Goal: Information Seeking & Learning: Learn about a topic

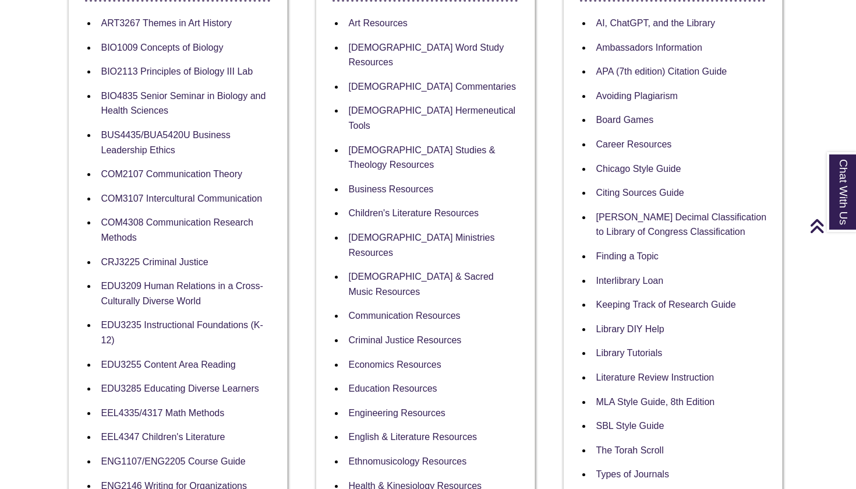
scroll to position [280, 3]
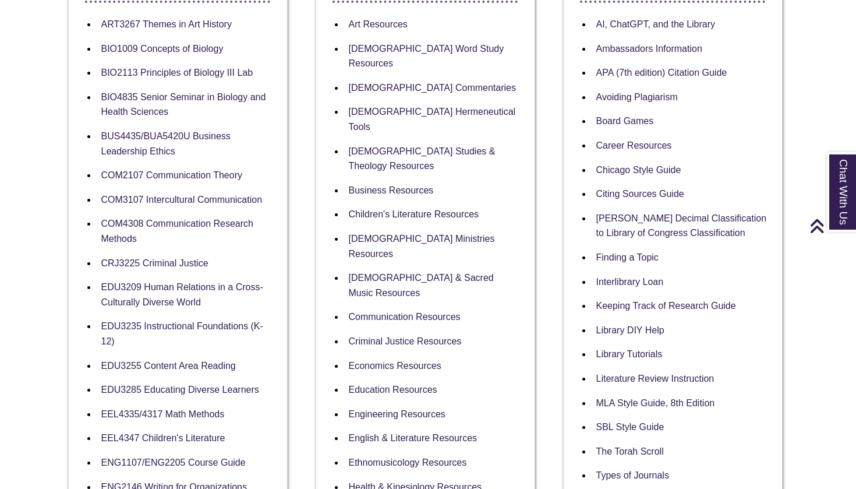
click at [150, 266] on li "CRJ3225 Criminal Justice" at bounding box center [187, 263] width 181 height 24
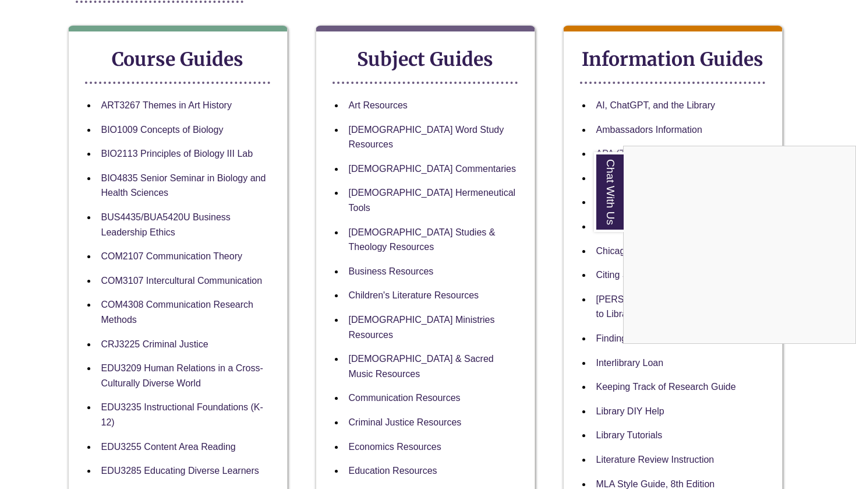
scroll to position [252, 5]
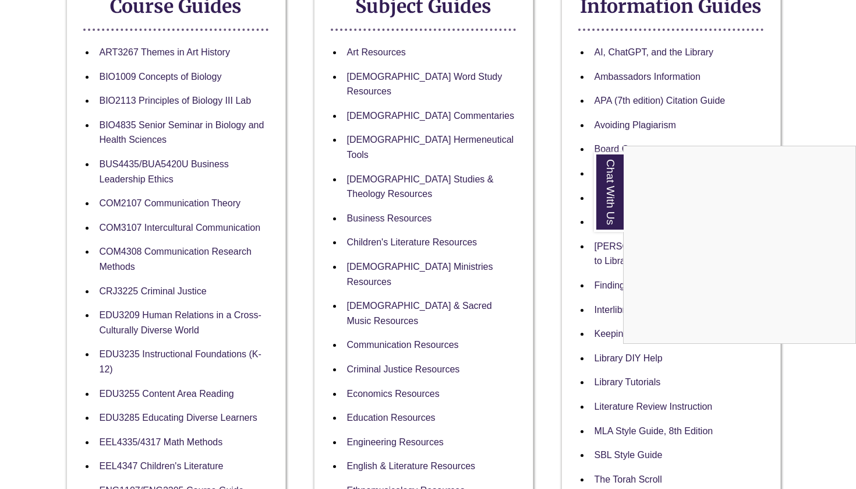
click at [153, 294] on div "Chat With Us" at bounding box center [428, 244] width 856 height 489
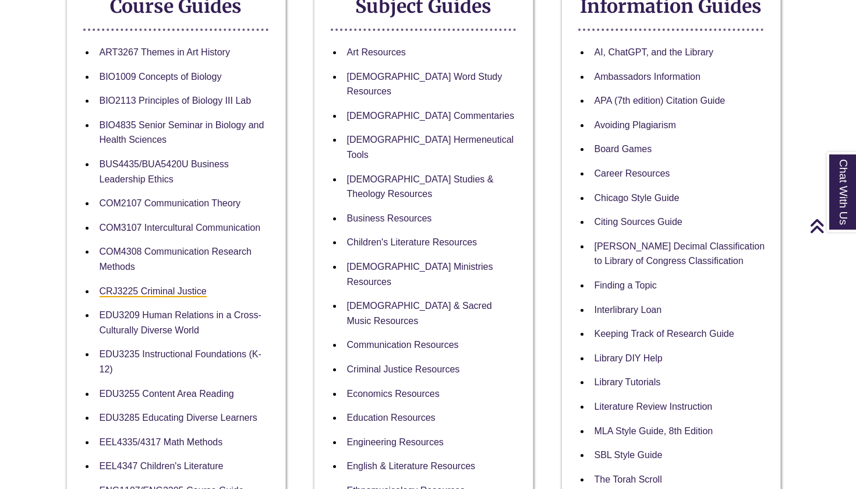
click at [153, 288] on link "CRJ3225 Criminal Justice" at bounding box center [153, 291] width 107 height 11
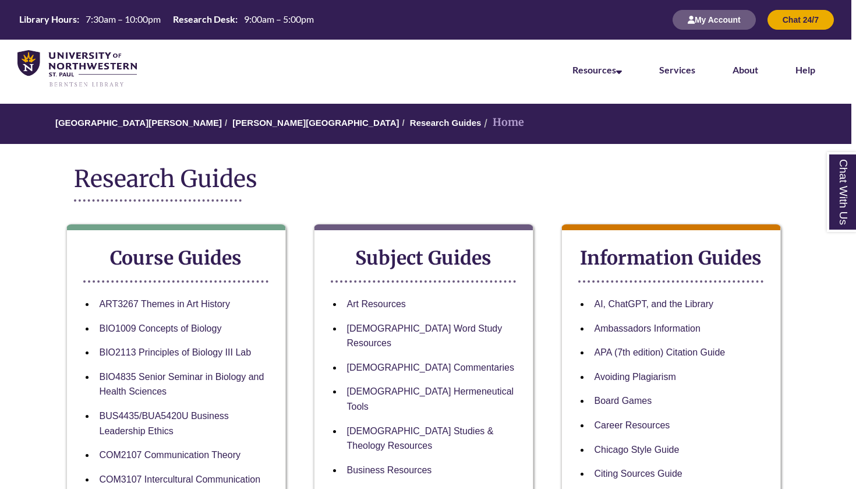
scroll to position [0, 5]
click at [66, 58] on img at bounding box center [76, 69] width 119 height 38
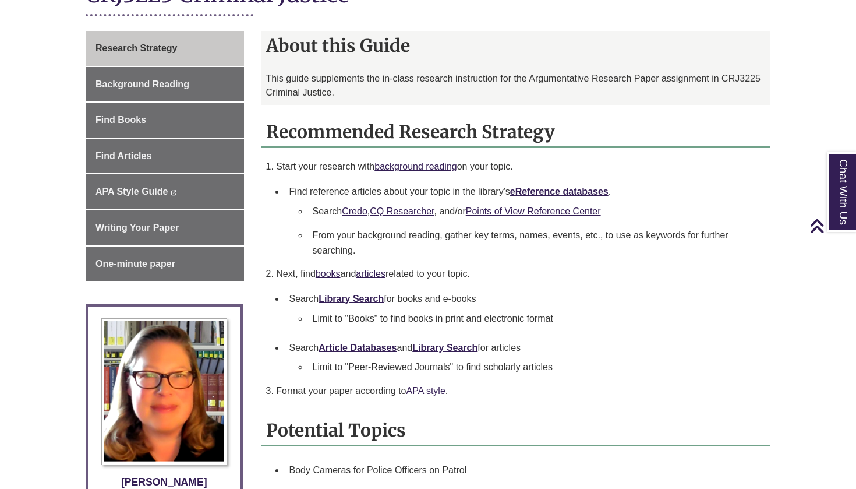
scroll to position [295, 0]
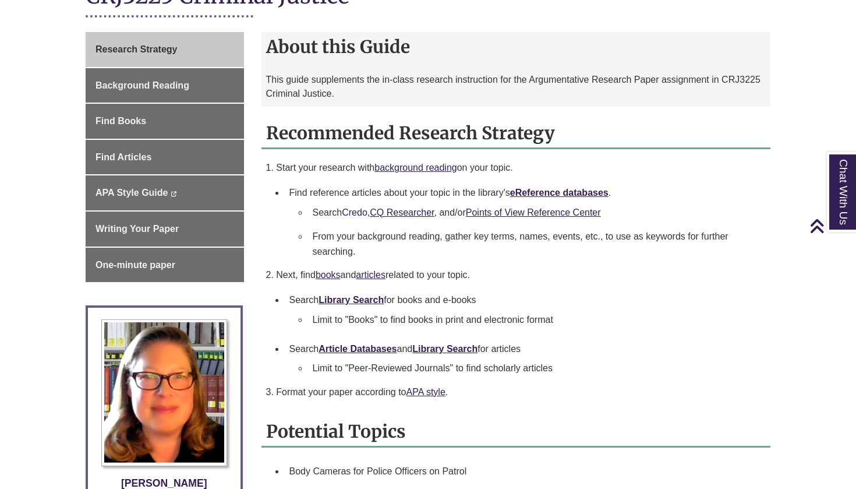
click at [360, 207] on link "Credo" at bounding box center [355, 212] width 26 height 10
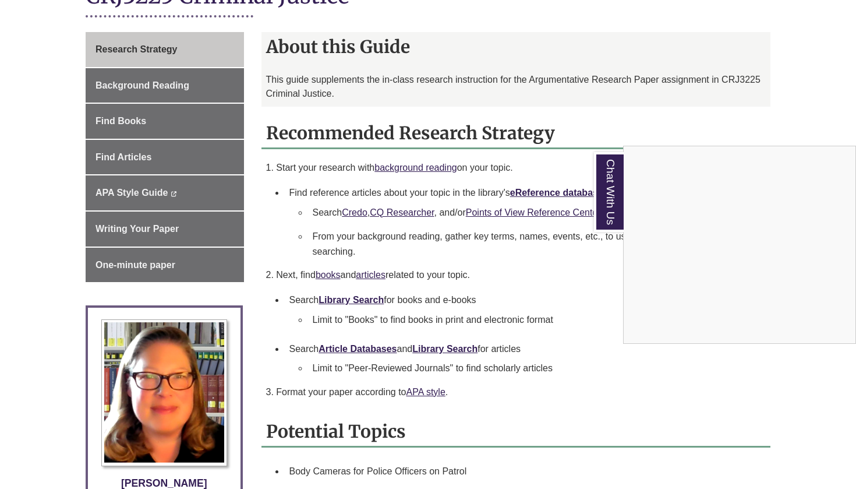
scroll to position [301, 0]
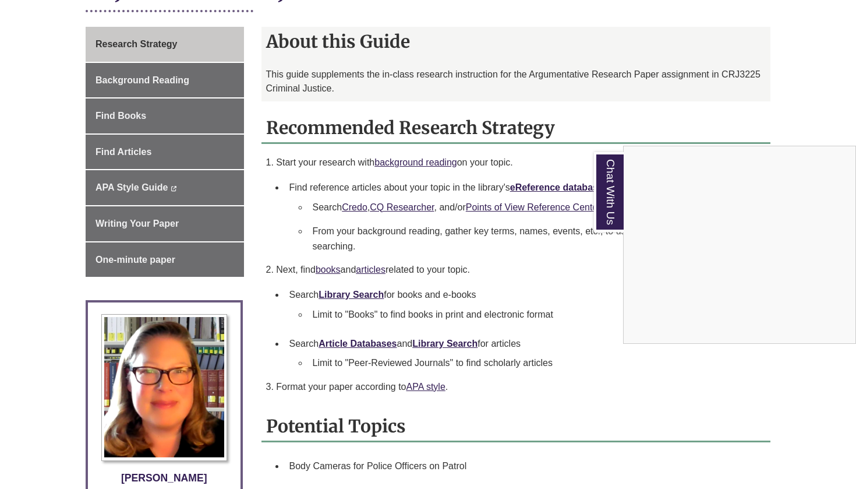
click at [356, 203] on div "Chat With Us" at bounding box center [428, 244] width 856 height 489
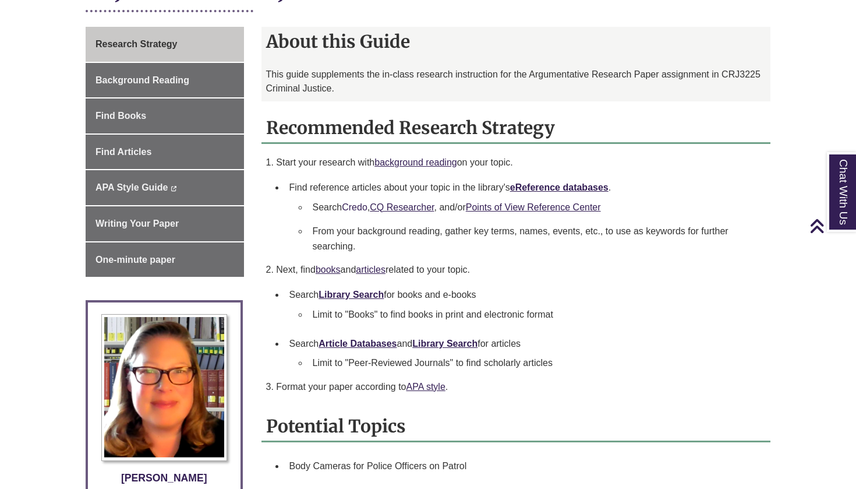
click at [356, 204] on link "Credo" at bounding box center [355, 207] width 26 height 10
click at [490, 214] on li "Search Credo , CQ Researcher , and/or Points of View Reference Center" at bounding box center [535, 207] width 454 height 24
click at [490, 202] on link "Points of View Reference Center" at bounding box center [533, 207] width 135 height 10
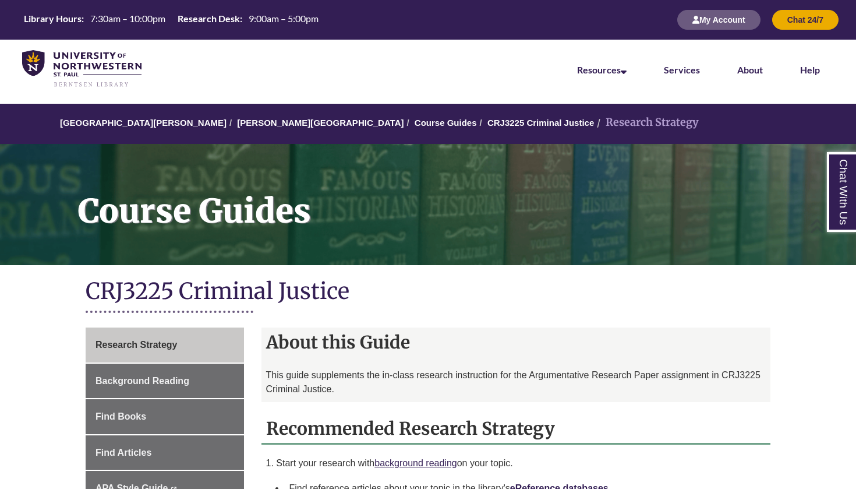
scroll to position [0, 0]
click at [113, 50] on img at bounding box center [81, 69] width 119 height 38
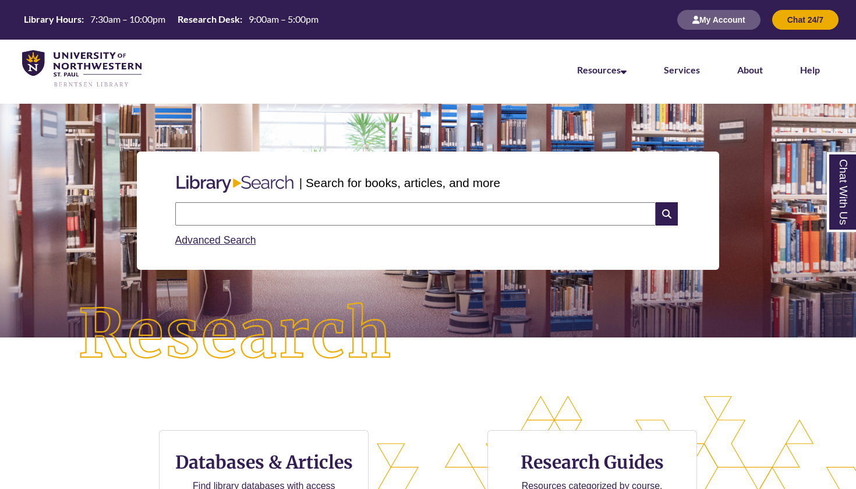
click at [192, 211] on input "text" at bounding box center [415, 213] width 481 height 23
type input "*"
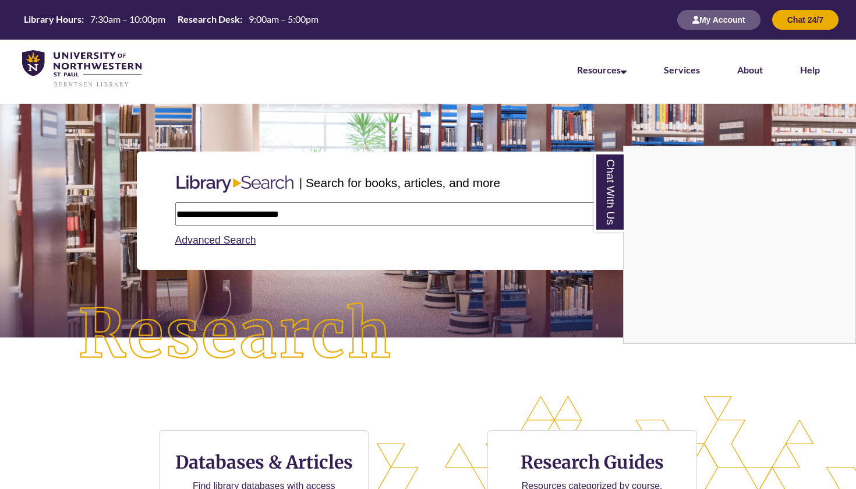
type input "**********"
paste input "**********"
type input "**********"
